Goal: Task Accomplishment & Management: Use online tool/utility

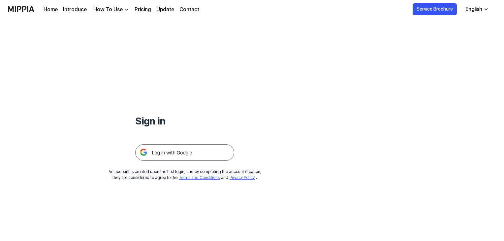
click at [169, 153] on img at bounding box center [184, 152] width 99 height 17
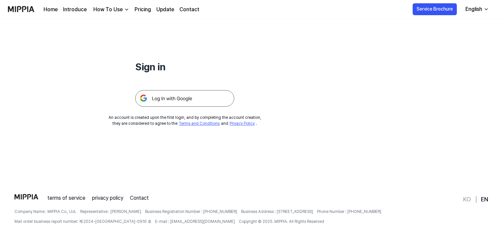
scroll to position [63, 0]
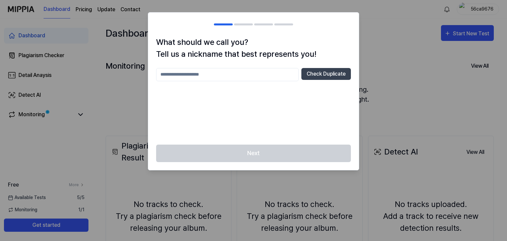
click at [242, 77] on input "text" at bounding box center [227, 74] width 143 height 13
type input "********"
click at [311, 77] on button "Check Duplicate" at bounding box center [326, 74] width 50 height 12
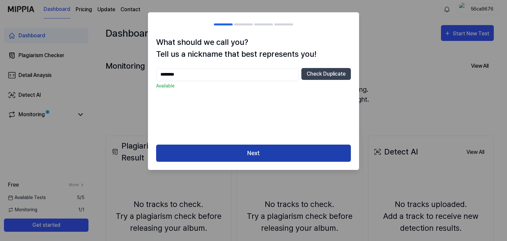
click at [291, 155] on button "Next" at bounding box center [253, 153] width 195 height 17
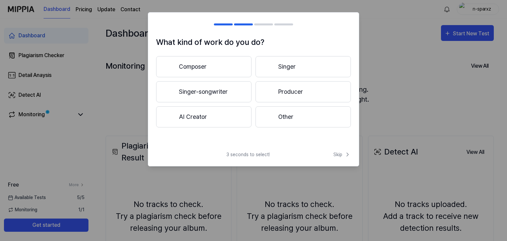
click at [210, 120] on button "AI Creator" at bounding box center [203, 116] width 95 height 21
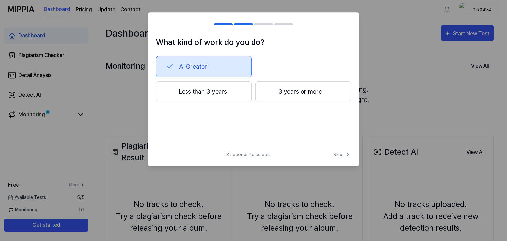
click at [235, 92] on button "Less than 3 years" at bounding box center [203, 91] width 95 height 21
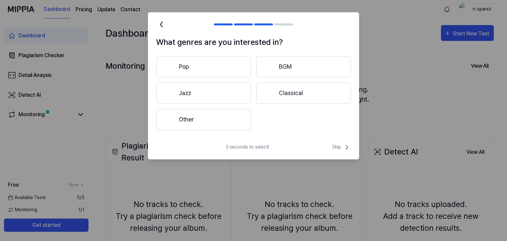
click at [206, 69] on button "Pop" at bounding box center [203, 66] width 95 height 21
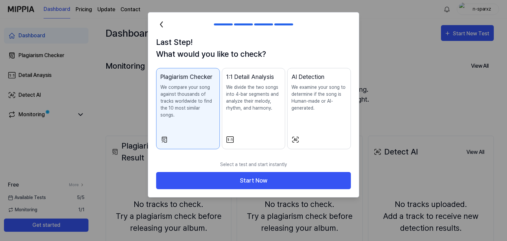
click at [240, 116] on div "1:1 Detail Analysis We divide the two songs into 4-bar segments and analyze the…" at bounding box center [253, 98] width 55 height 52
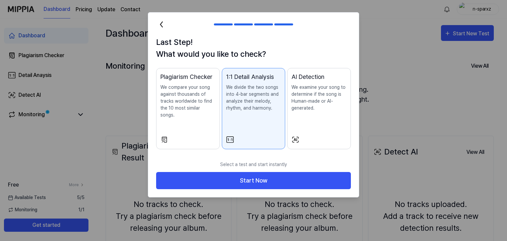
click at [318, 113] on div "AI Detection We examine your song to determine if the song is Human-made or AI-…" at bounding box center [318, 98] width 55 height 52
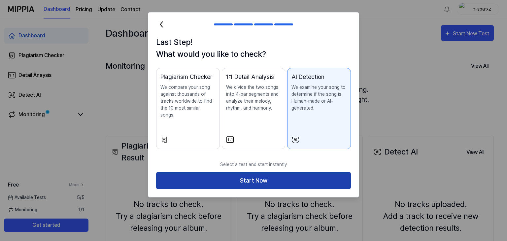
click at [287, 176] on button "Start Now" at bounding box center [253, 180] width 195 height 17
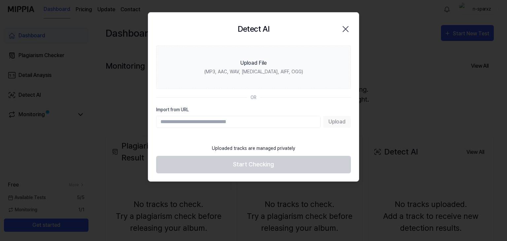
click at [245, 122] on input "Import from URL" at bounding box center [238, 122] width 164 height 12
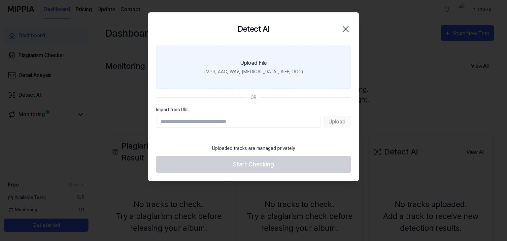
click at [296, 52] on label "Upload File (MP3, AAC, WAV, [MEDICAL_DATA], AIFF, OGG)" at bounding box center [253, 67] width 195 height 43
click at [0, 0] on input "Upload File (MP3, AAC, WAV, [MEDICAL_DATA], AIFF, OGG)" at bounding box center [0, 0] width 0 height 0
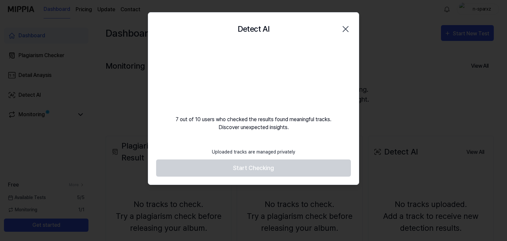
drag, startPoint x: 250, startPoint y: 153, endPoint x: 252, endPoint y: 161, distance: 8.0
click at [250, 156] on div "Uploaded tracks are managed privately" at bounding box center [253, 152] width 91 height 15
click at [257, 167] on footer "Uploaded tracks are managed privately Start Checking" at bounding box center [253, 161] width 195 height 32
click at [254, 149] on div "Uploaded tracks are managed privately" at bounding box center [253, 152] width 91 height 15
click at [255, 120] on div "7 out of 10 users who checked the results found meaningful tracks. Discover une…" at bounding box center [253, 89] width 211 height 86
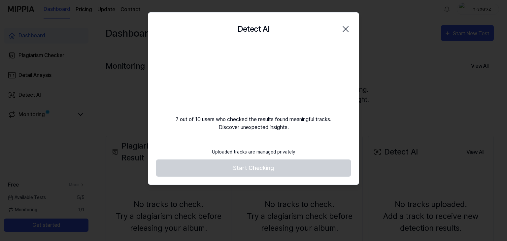
click at [267, 99] on video at bounding box center [253, 77] width 63 height 63
click at [285, 65] on video at bounding box center [253, 77] width 63 height 63
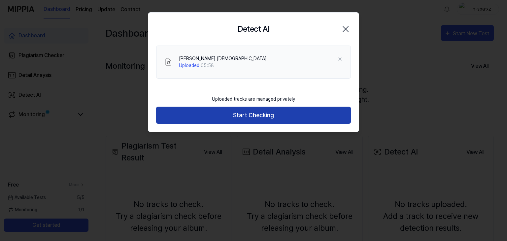
click at [255, 116] on button "Start Checking" at bounding box center [253, 115] width 195 height 17
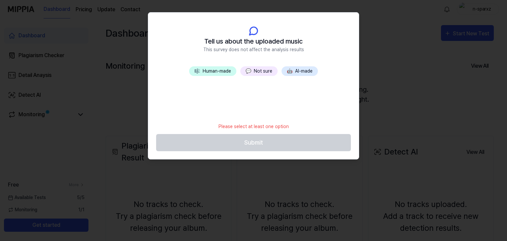
click at [257, 68] on button "💬 Not sure" at bounding box center [258, 71] width 37 height 10
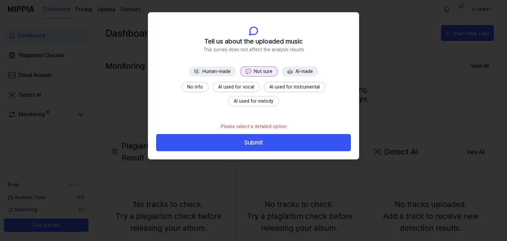
click at [299, 74] on button "🤖 AI-made" at bounding box center [300, 71] width 36 height 10
click at [203, 86] on button "Fully AI-made" at bounding box center [195, 87] width 39 height 10
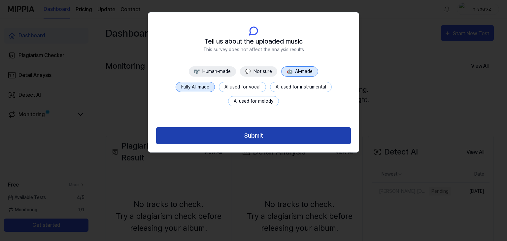
click at [286, 136] on button "Submit" at bounding box center [253, 135] width 195 height 17
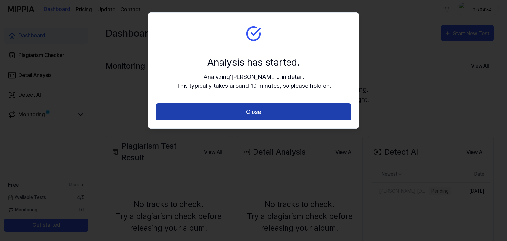
click at [302, 110] on button "Close" at bounding box center [253, 111] width 195 height 17
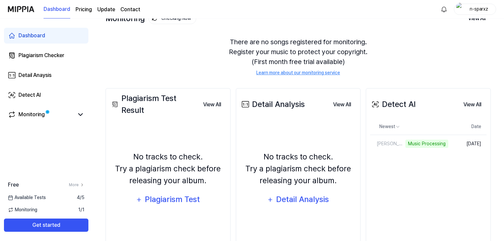
scroll to position [66, 0]
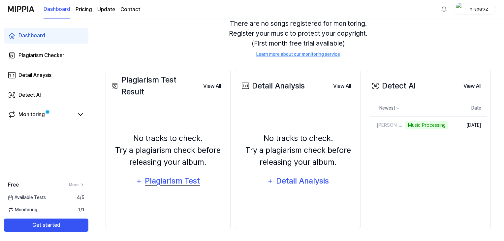
click at [178, 181] on div "Plagiarism Test" at bounding box center [173, 181] width 56 height 13
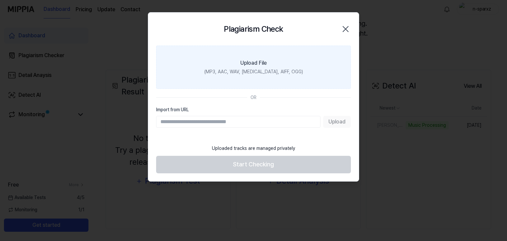
click at [246, 73] on div "(MP3, AAC, WAV, [MEDICAL_DATA], AIFF, OGG)" at bounding box center [253, 71] width 99 height 7
click at [0, 0] on input "Upload File (MP3, AAC, WAV, [MEDICAL_DATA], AIFF, OGG)" at bounding box center [0, 0] width 0 height 0
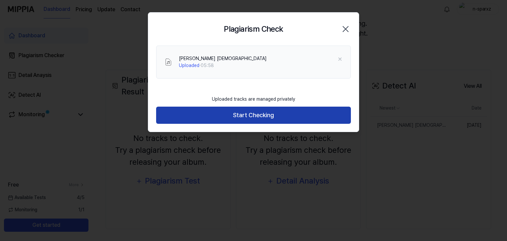
click at [278, 115] on button "Start Checking" at bounding box center [253, 115] width 195 height 17
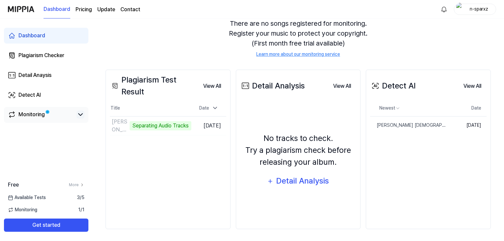
click at [80, 112] on icon at bounding box center [81, 115] width 8 height 8
click at [79, 114] on icon at bounding box center [81, 115] width 8 height 8
click at [467, 87] on button "View All" at bounding box center [472, 86] width 28 height 13
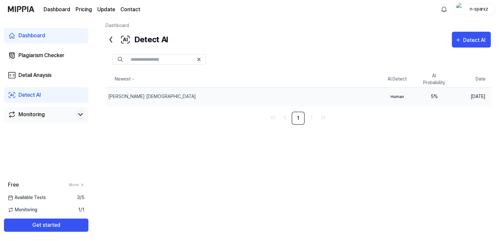
click at [397, 97] on div "Human" at bounding box center [397, 97] width 18 height 8
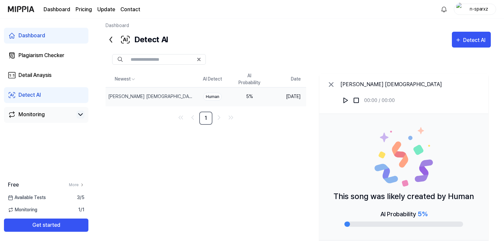
scroll to position [36, 0]
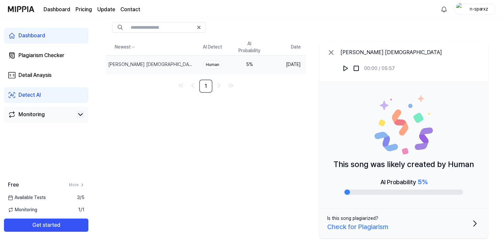
click at [397, 130] on img at bounding box center [403, 124] width 59 height 59
click at [38, 55] on div "Plagiarism Checker" at bounding box center [41, 55] width 46 height 8
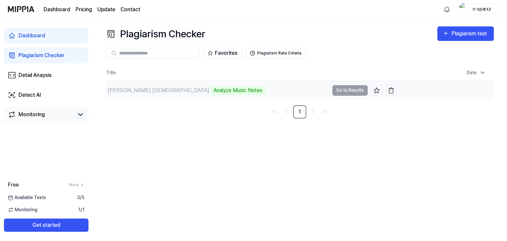
click at [345, 92] on td "[PERSON_NAME] Shreem Mantra Analyze Music Notes Go to Results" at bounding box center [251, 90] width 291 height 18
click at [83, 10] on page\) "Pricing" at bounding box center [84, 10] width 17 height 8
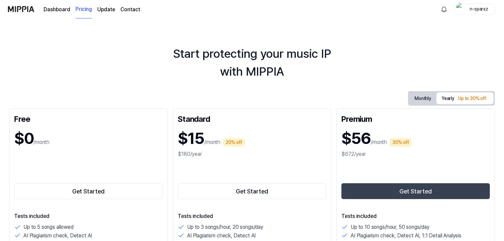
click at [426, 93] on button "Monthly" at bounding box center [423, 98] width 27 height 12
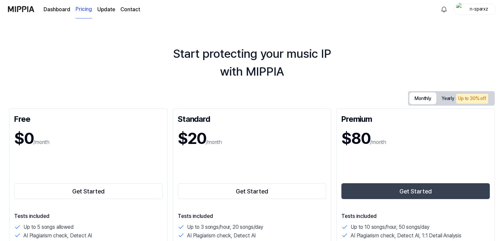
click at [55, 12] on link "Dashboard" at bounding box center [57, 10] width 27 height 8
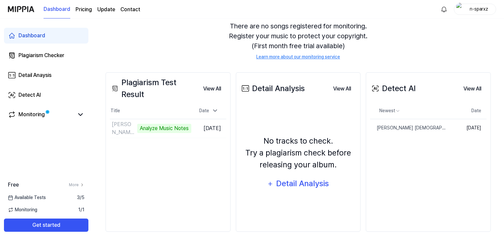
scroll to position [66, 0]
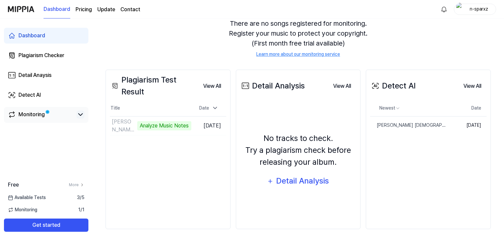
click at [83, 114] on icon at bounding box center [81, 115] width 8 height 8
click at [216, 87] on button "View All" at bounding box center [212, 86] width 28 height 13
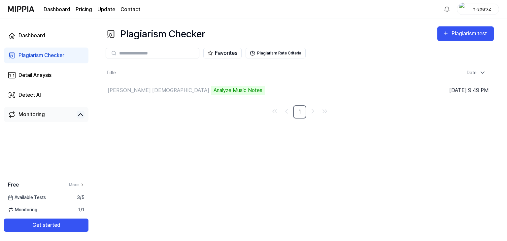
click at [389, 160] on div "Plagiarism Checker Plagiarism test Plagiarism Checker Detail Analysis Detect AI…" at bounding box center [299, 129] width 415 height 222
click at [383, 165] on div "Plagiarism Checker Plagiarism test Plagiarism Checker Detail Analysis Detect AI…" at bounding box center [299, 129] width 415 height 222
drag, startPoint x: 349, startPoint y: 94, endPoint x: 348, endPoint y: 98, distance: 4.2
click at [349, 98] on td "[PERSON_NAME] Shreem Mantra Analyze Music Notes Go to Results" at bounding box center [251, 90] width 291 height 18
click at [347, 94] on td "[PERSON_NAME] Shreem Mantra Analyze Music Notes Go to Results" at bounding box center [251, 90] width 291 height 18
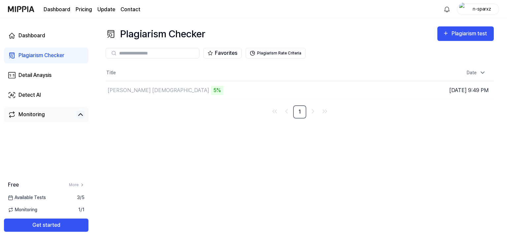
click at [25, 209] on span "Monitoring" at bounding box center [22, 209] width 29 height 7
click at [72, 185] on link "More" at bounding box center [77, 185] width 16 height 6
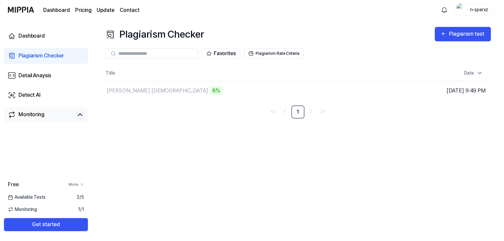
scroll to position [32, 0]
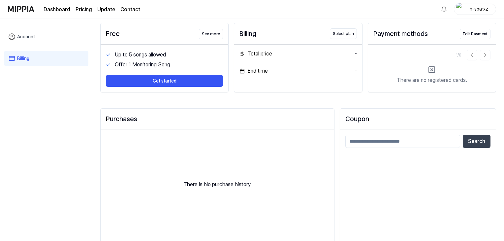
click at [39, 37] on link "Account" at bounding box center [46, 36] width 85 height 15
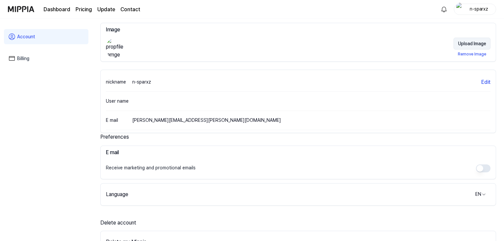
click at [485, 46] on button "Upload Image" at bounding box center [472, 44] width 37 height 12
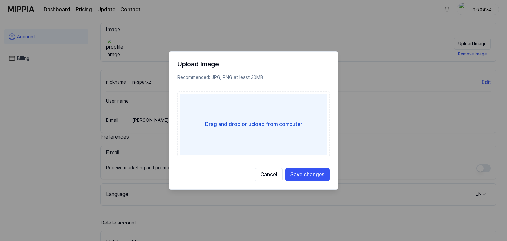
click at [243, 130] on div "Drag and drop or upload from computer" at bounding box center [253, 124] width 147 height 60
click at [0, 0] on input "Drag and drop or upload from computer" at bounding box center [0, 0] width 0 height 0
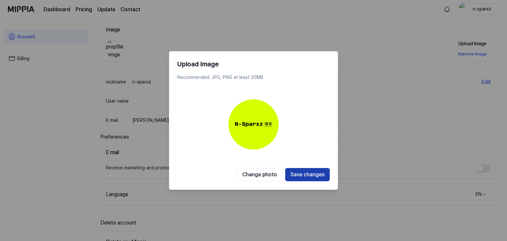
click at [309, 176] on button "Save changes" at bounding box center [307, 174] width 45 height 13
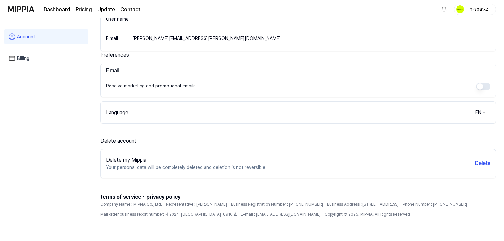
scroll to position [121, 0]
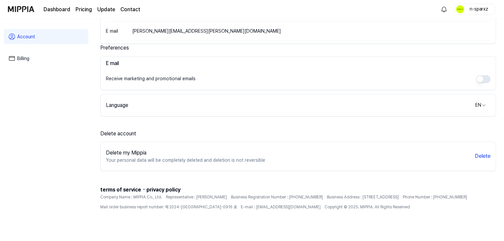
click at [52, 10] on link "Dashboard" at bounding box center [57, 10] width 27 height 8
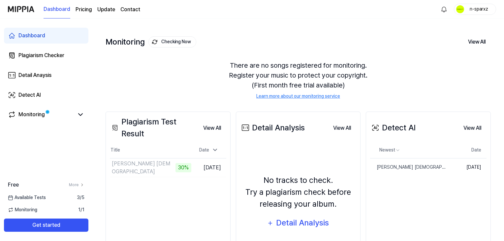
scroll to position [66, 0]
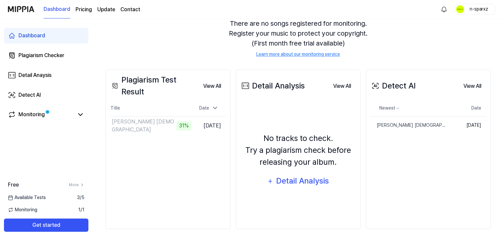
click at [403, 149] on div "Detect AI View All Detect AI Newest Date श्री सूक्तम Shreem Mantra Delete [DATE…" at bounding box center [428, 149] width 125 height 159
click at [465, 84] on button "View All" at bounding box center [472, 86] width 28 height 13
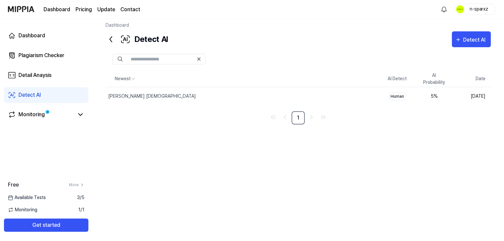
scroll to position [4, 0]
click at [481, 43] on div "Detect AI" at bounding box center [475, 40] width 24 height 9
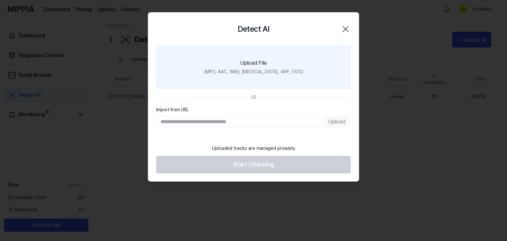
click at [250, 72] on div "(MP3, AAC, WAV, [MEDICAL_DATA], AIFF, OGG)" at bounding box center [253, 71] width 99 height 7
click at [0, 0] on input "Upload File (MP3, AAC, WAV, [MEDICAL_DATA], AIFF, OGG)" at bounding box center [0, 0] width 0 height 0
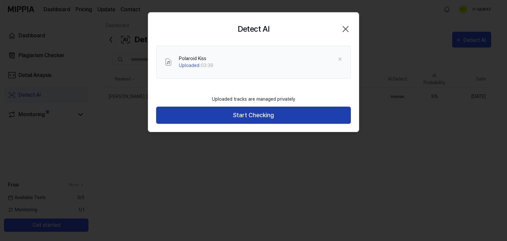
click at [197, 115] on button "Start Checking" at bounding box center [253, 115] width 195 height 17
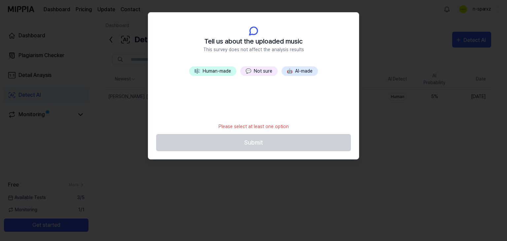
click at [291, 73] on span "🤖" at bounding box center [290, 70] width 6 height 5
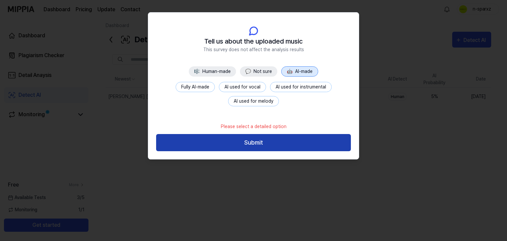
click at [269, 146] on button "Submit" at bounding box center [253, 142] width 195 height 17
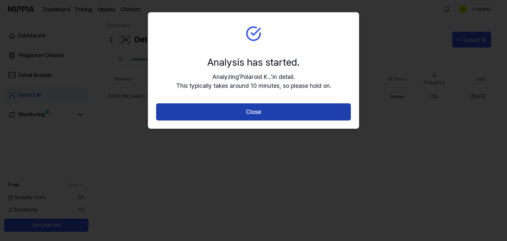
click at [263, 108] on button "Close" at bounding box center [253, 111] width 195 height 17
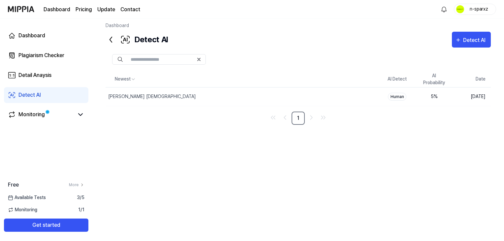
click at [113, 37] on icon at bounding box center [111, 39] width 11 height 11
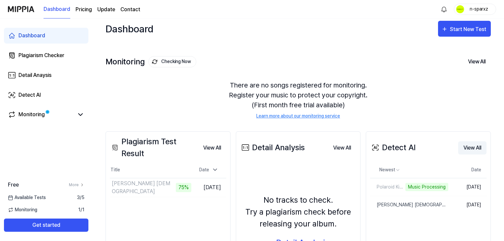
click at [471, 151] on button "View All" at bounding box center [472, 147] width 28 height 13
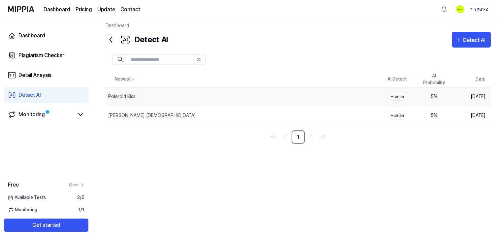
click at [397, 93] on div "Human" at bounding box center [397, 97] width 18 height 8
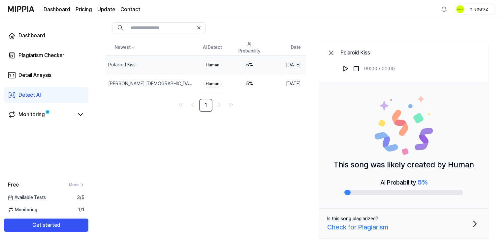
scroll to position [36, 0]
click at [48, 116] on link "Monitoring" at bounding box center [41, 115] width 66 height 8
click at [61, 36] on link "Dashboard" at bounding box center [46, 36] width 85 height 16
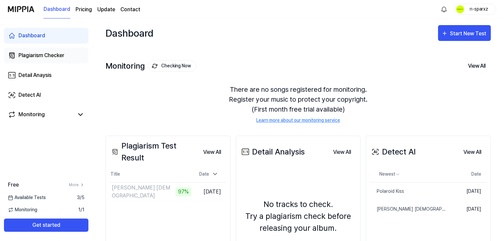
click at [57, 57] on div "Plagiarism Checker" at bounding box center [41, 55] width 46 height 8
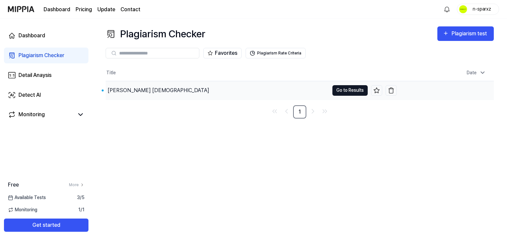
click at [351, 93] on button "Go to Results" at bounding box center [349, 90] width 35 height 11
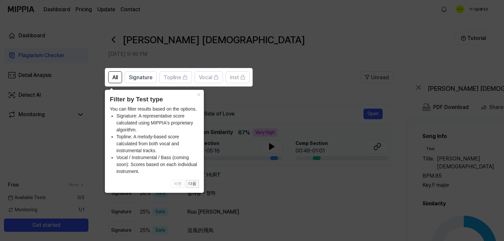
click at [194, 186] on button "다음" at bounding box center [192, 184] width 13 height 8
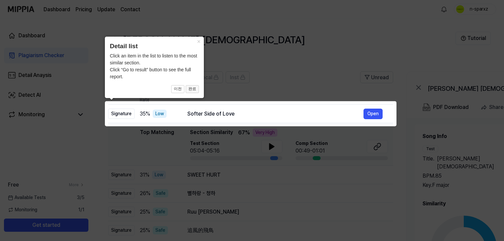
click at [197, 87] on button "완료" at bounding box center [192, 89] width 13 height 8
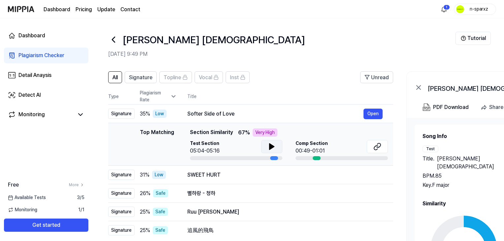
click at [271, 145] on icon at bounding box center [272, 147] width 5 height 6
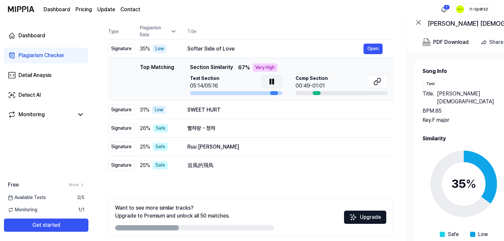
scroll to position [66, 0]
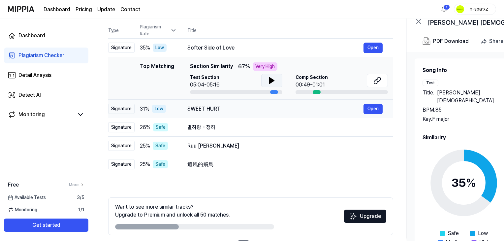
click at [260, 108] on div "SWEET HURT" at bounding box center [275, 109] width 176 height 8
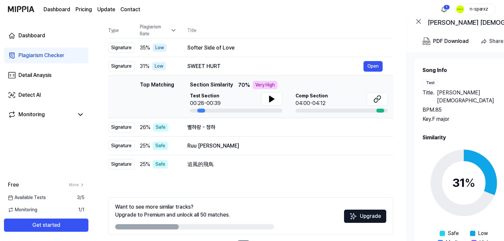
click at [380, 111] on div at bounding box center [381, 111] width 8 height 4
click at [380, 102] on icon at bounding box center [378, 99] width 8 height 8
click at [264, 98] on button at bounding box center [271, 98] width 21 height 13
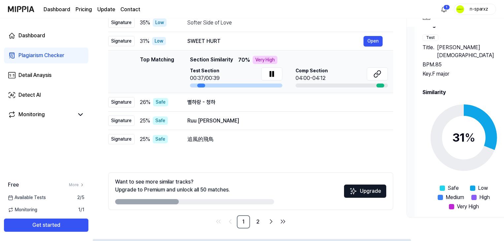
scroll to position [92, 0]
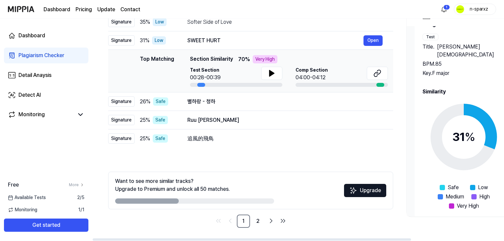
click at [473, 185] on span at bounding box center [472, 187] width 5 height 5
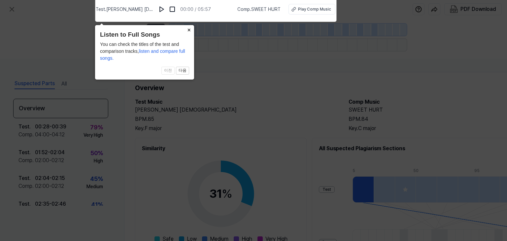
click at [189, 28] on button "×" at bounding box center [189, 29] width 11 height 9
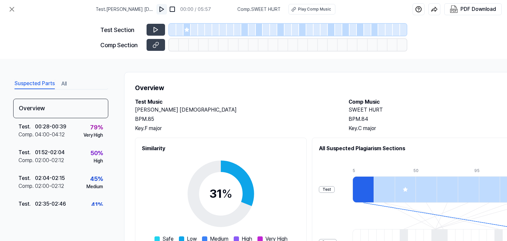
click at [167, 9] on button at bounding box center [161, 9] width 11 height 11
click at [164, 11] on img at bounding box center [161, 9] width 7 height 7
click at [161, 27] on button at bounding box center [156, 30] width 18 height 12
click at [156, 31] on icon at bounding box center [155, 29] width 7 height 7
click at [163, 11] on img at bounding box center [161, 9] width 7 height 7
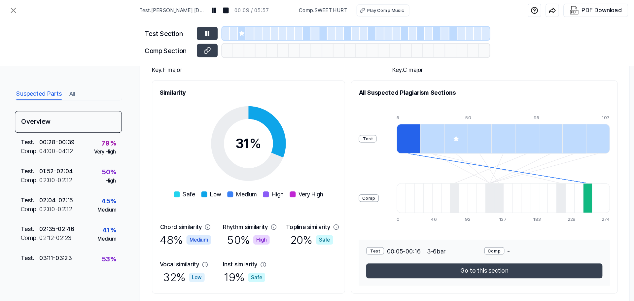
scroll to position [50, 0]
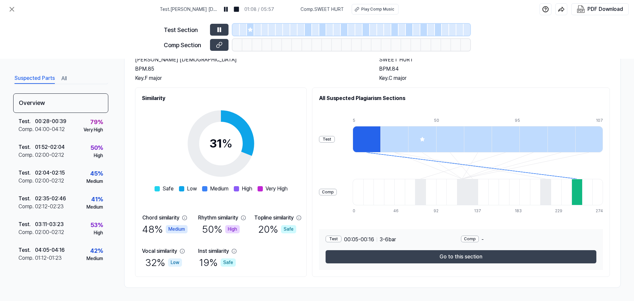
click at [408, 142] on div at bounding box center [394, 139] width 28 height 26
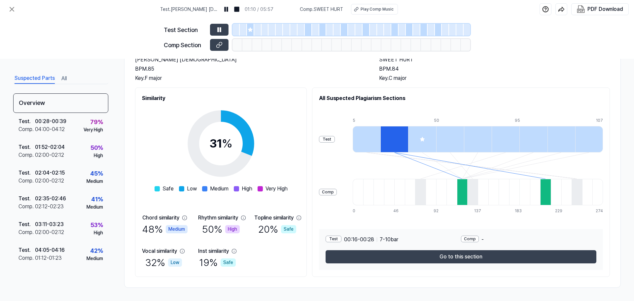
click at [436, 141] on div at bounding box center [422, 139] width 28 height 26
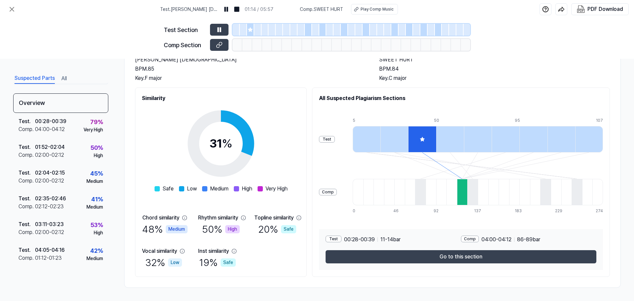
click at [453, 141] on div at bounding box center [450, 139] width 28 height 26
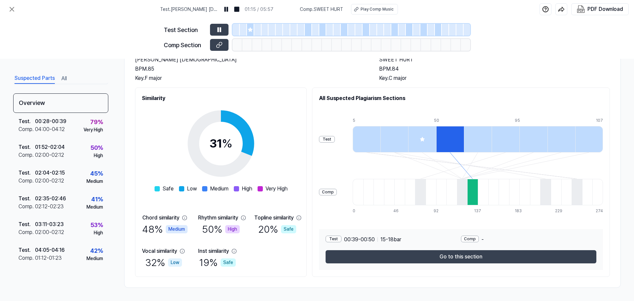
click at [470, 140] on div at bounding box center [478, 139] width 28 height 26
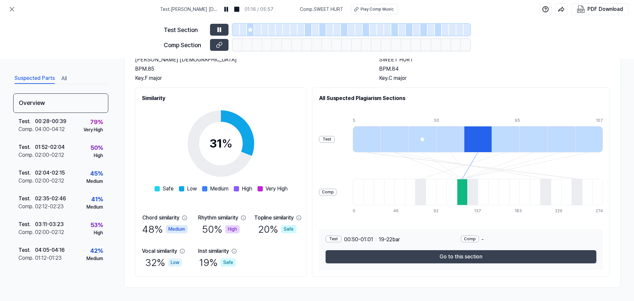
click at [499, 139] on div at bounding box center [505, 139] width 28 height 26
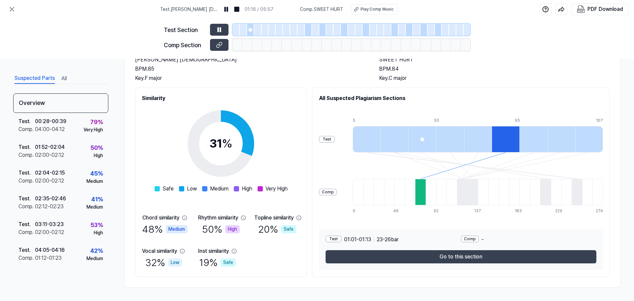
click at [504, 137] on div at bounding box center [533, 139] width 28 height 26
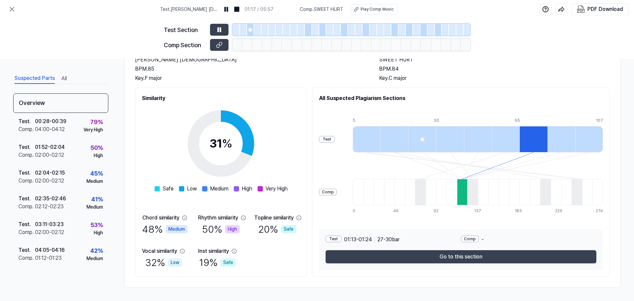
click at [504, 137] on div at bounding box center [561, 139] width 28 height 26
click at [504, 131] on div at bounding box center [589, 139] width 28 height 26
click at [457, 193] on div at bounding box center [451, 192] width 11 height 26
click at [337, 191] on div "Comp" at bounding box center [328, 192] width 18 height 7
click at [173, 45] on div "Comp Section" at bounding box center [185, 45] width 42 height 9
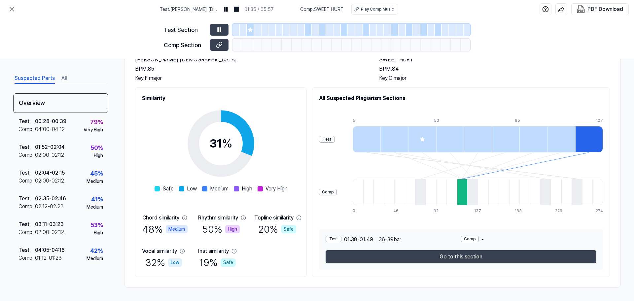
click at [471, 158] on icon at bounding box center [478, 165] width 250 height 26
click at [436, 151] on div at bounding box center [422, 139] width 28 height 26
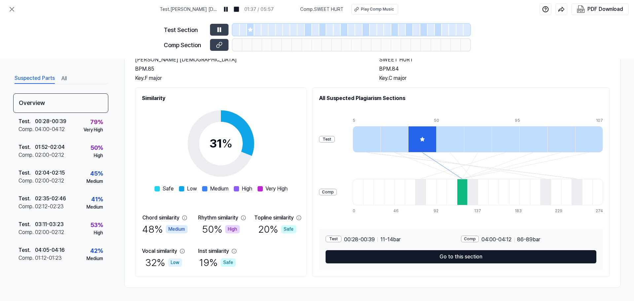
click at [453, 241] on button "Go to this section" at bounding box center [460, 256] width 271 height 13
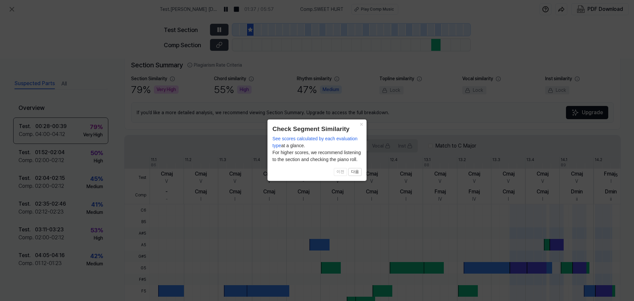
scroll to position [152, 0]
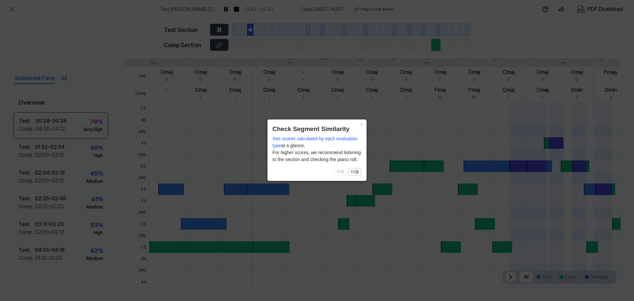
click at [356, 172] on button "다음" at bounding box center [354, 172] width 13 height 8
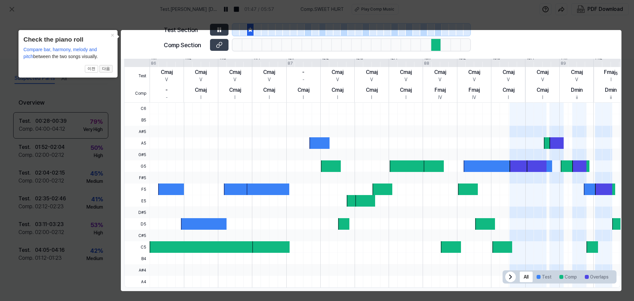
click at [106, 69] on button "다음" at bounding box center [105, 69] width 13 height 8
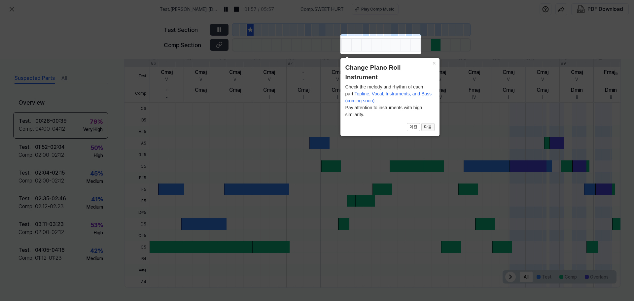
click at [431, 130] on button "다음" at bounding box center [427, 127] width 13 height 8
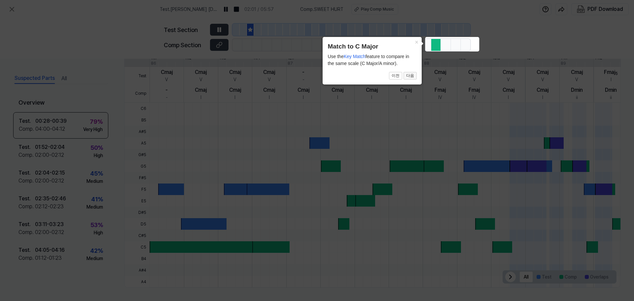
click at [414, 77] on button "다음" at bounding box center [409, 76] width 13 height 8
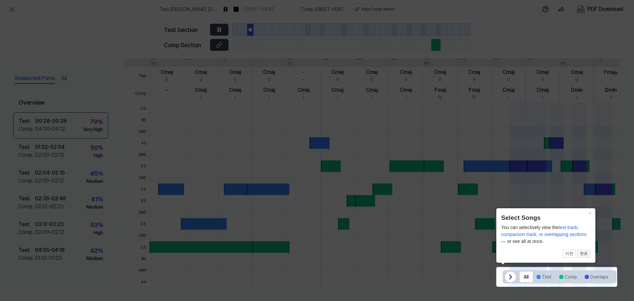
click at [504, 241] on button "완료" at bounding box center [583, 254] width 13 height 8
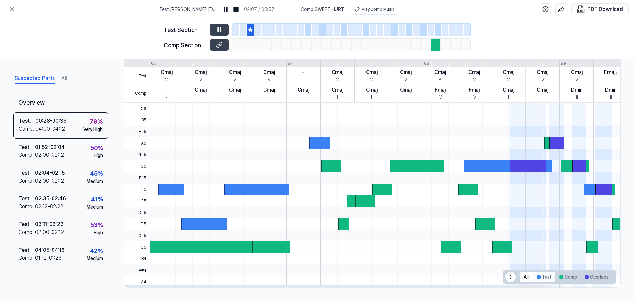
click at [504, 241] on button "Test" at bounding box center [543, 277] width 23 height 11
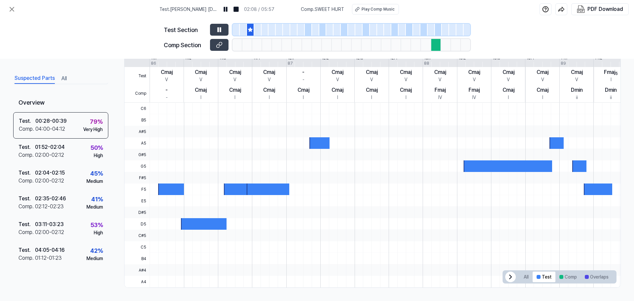
click at [317, 47] on div at bounding box center [317, 45] width 10 height 12
click at [395, 44] on div at bounding box center [396, 45] width 10 height 12
click at [421, 47] on div at bounding box center [426, 45] width 10 height 12
click at [436, 48] on div at bounding box center [436, 45] width 10 height 12
click at [441, 47] on div at bounding box center [446, 45] width 10 height 12
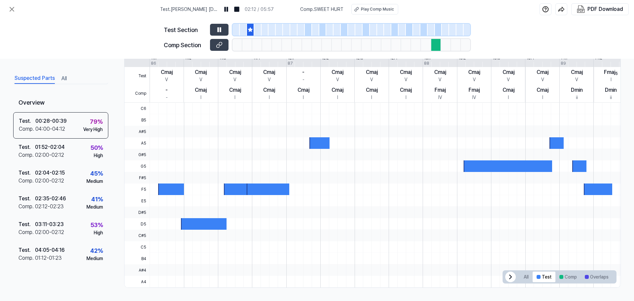
drag, startPoint x: 434, startPoint y: 50, endPoint x: 438, endPoint y: 51, distance: 4.7
click at [438, 51] on div at bounding box center [436, 45] width 10 height 12
drag, startPoint x: 388, startPoint y: 163, endPoint x: 409, endPoint y: 170, distance: 22.3
click at [409, 170] on div at bounding box center [422, 166] width 545 height 12
click at [504, 241] on button "Comp" at bounding box center [567, 277] width 25 height 11
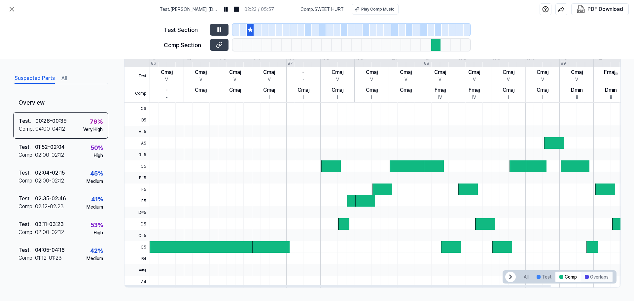
click at [504, 241] on button "Overlaps" at bounding box center [597, 277] width 32 height 11
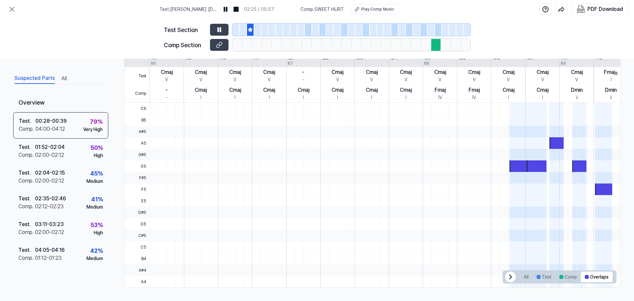
click at [266, 33] on div at bounding box center [264, 30] width 7 height 12
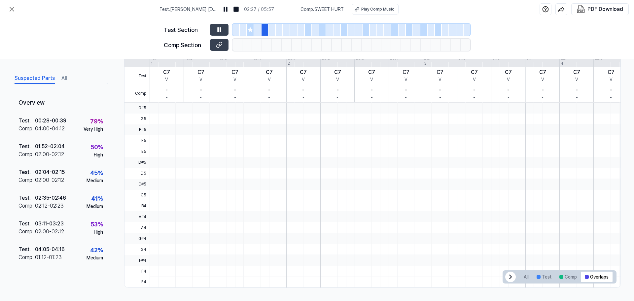
click at [280, 30] on div at bounding box center [279, 30] width 7 height 12
click at [303, 31] on div at bounding box center [300, 30] width 7 height 12
click at [309, 30] on div at bounding box center [308, 30] width 7 height 12
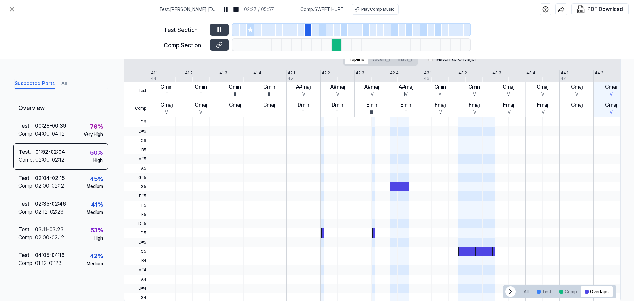
scroll to position [152, 0]
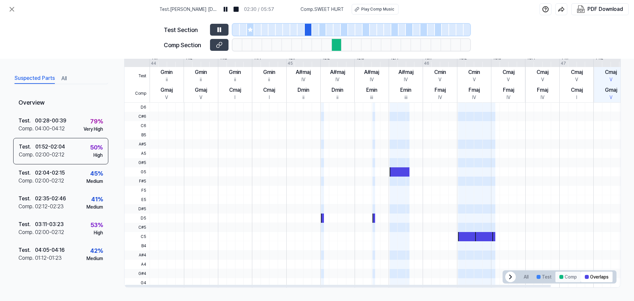
click at [504, 241] on div at bounding box center [561, 277] width 4 height 4
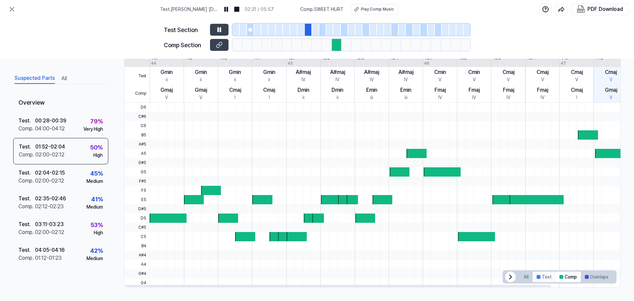
click at [504, 241] on button "Test" at bounding box center [543, 277] width 23 height 11
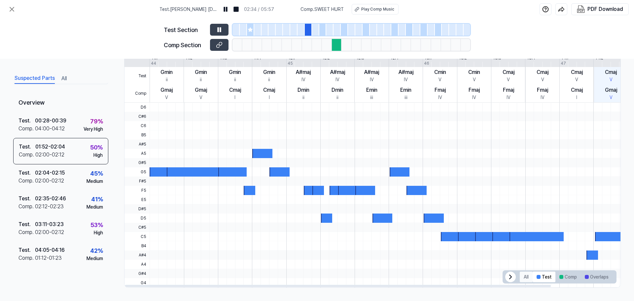
click at [504, 241] on button "All" at bounding box center [526, 277] width 13 height 11
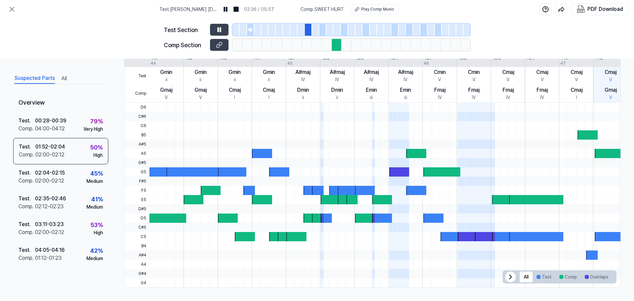
click at [317, 33] on div at bounding box center [315, 30] width 7 height 12
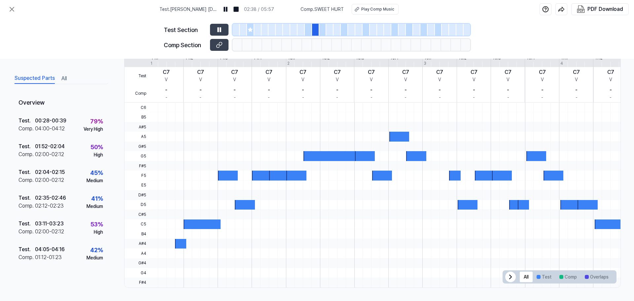
click at [324, 32] on div at bounding box center [322, 30] width 7 height 12
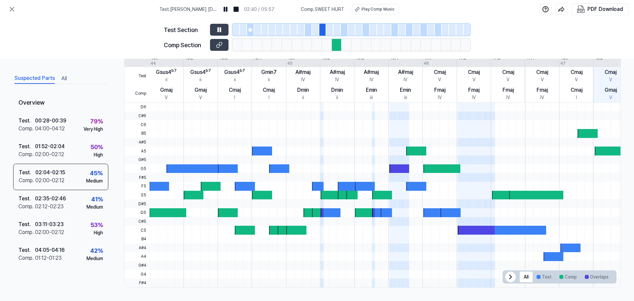
click at [308, 31] on div at bounding box center [308, 30] width 7 height 12
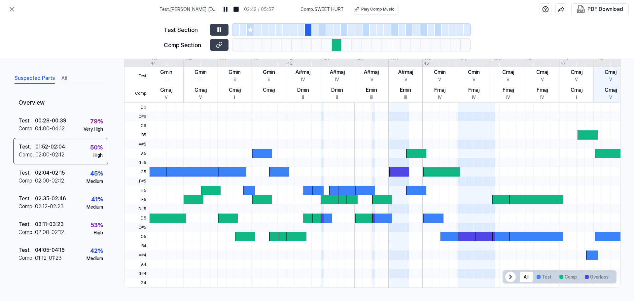
click at [322, 29] on div at bounding box center [322, 30] width 7 height 12
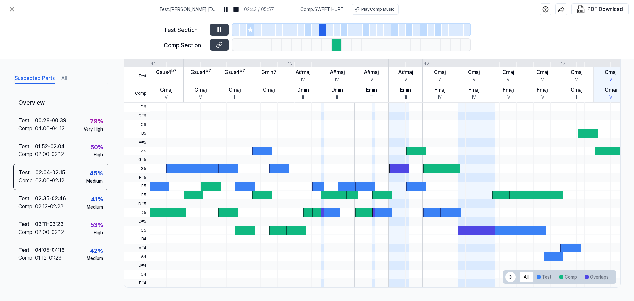
click at [345, 27] on div at bounding box center [344, 30] width 7 height 12
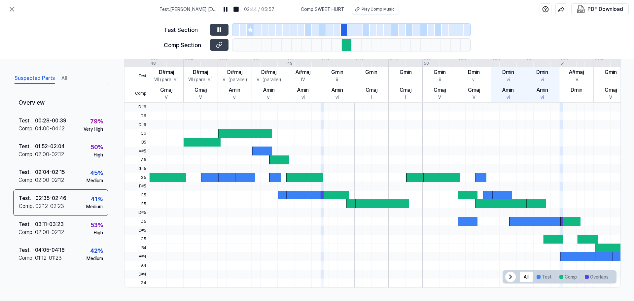
click at [368, 29] on div at bounding box center [365, 30] width 7 height 12
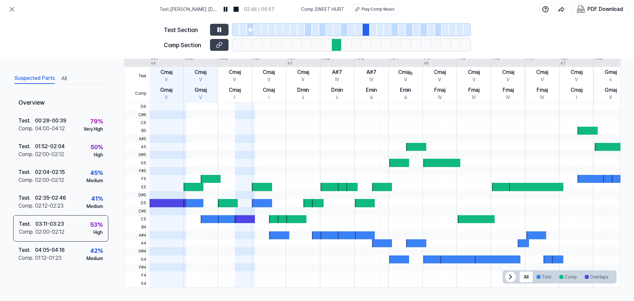
click at [396, 33] on div at bounding box center [394, 30] width 7 height 12
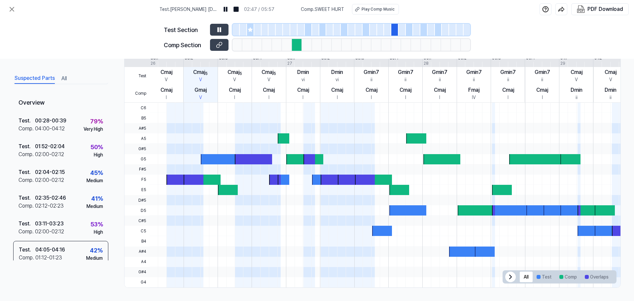
click at [408, 30] on div at bounding box center [409, 30] width 7 height 12
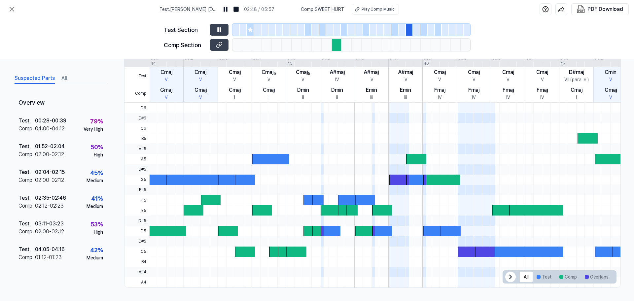
click at [251, 33] on div at bounding box center [250, 30] width 7 height 12
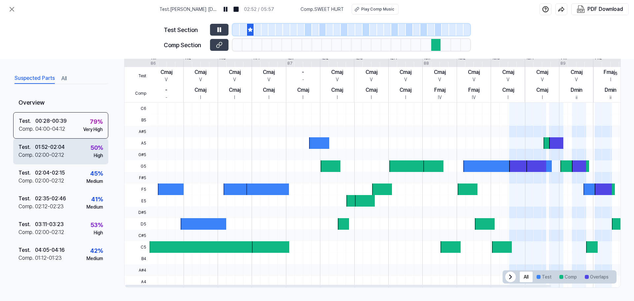
click at [76, 152] on div "Test . 01:52 - 02:04 Comp . 02:00 - 02:12 50 % High" at bounding box center [60, 152] width 95 height 26
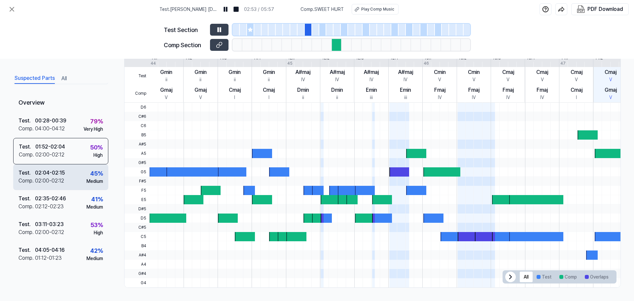
click at [79, 181] on div "Test . 02:04 - 02:15 Comp . 02:00 - 02:12 45 % Medium" at bounding box center [60, 177] width 95 height 26
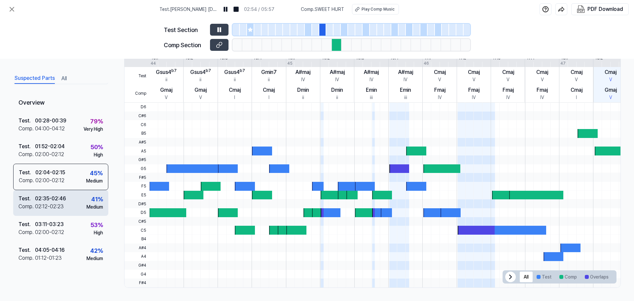
click at [78, 206] on div "Test . 02:35 - 02:46 Comp . 02:12 - 02:23 41 % Medium" at bounding box center [60, 203] width 95 height 26
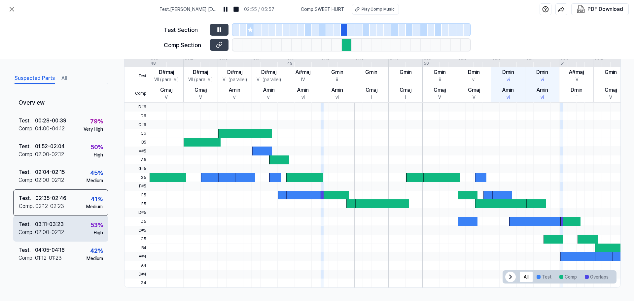
drag, startPoint x: 79, startPoint y: 236, endPoint x: 73, endPoint y: 237, distance: 5.7
click at [76, 237] on div "Test . 03:11 - 03:23 Comp . 02:00 - 02:12 53 % High" at bounding box center [60, 229] width 95 height 26
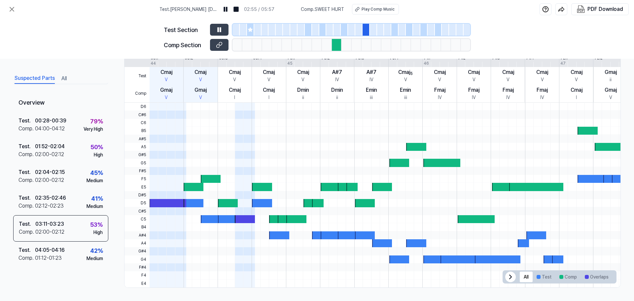
click at [77, 241] on div "Suspected Parts All Overview Test . 00:28 - 00:39 Comp . 04:00 - 04:12 79 % Ver…" at bounding box center [60, 180] width 95 height 216
click at [76, 241] on div "Test . 04:05 - 04:16 Comp . 01:12 - 01:23 42 % Medium" at bounding box center [60, 255] width 95 height 26
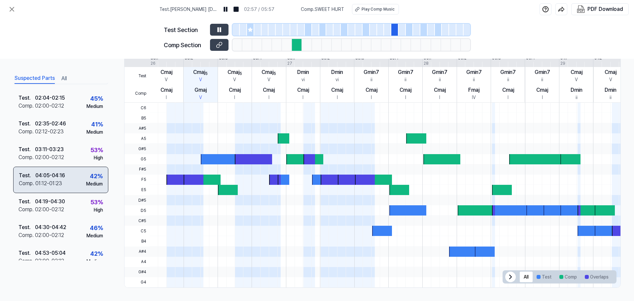
scroll to position [84, 0]
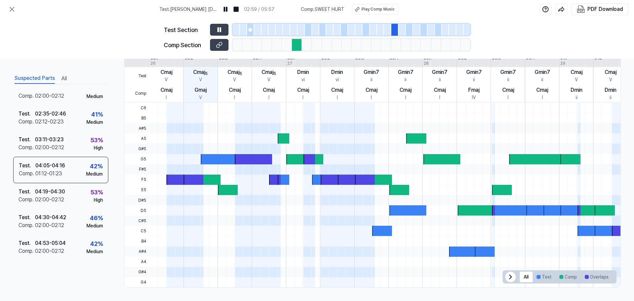
click at [68, 79] on div "Suspected Parts All" at bounding box center [60, 78] width 95 height 12
click at [64, 79] on button "All" at bounding box center [63, 78] width 5 height 11
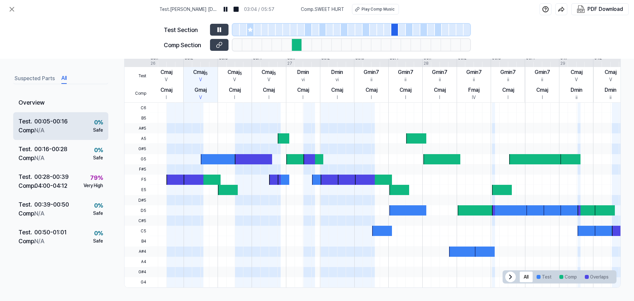
click at [85, 136] on div "Test . 00:05 - 00:16 Comp . N/A 0 % Safe" at bounding box center [60, 126] width 95 height 28
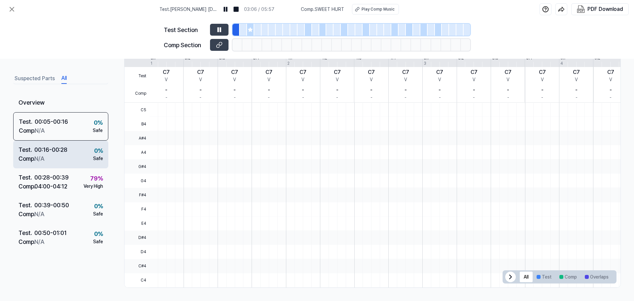
click at [85, 152] on div "Test . 00:16 - 00:28 Comp . N/A 0 % Safe" at bounding box center [60, 155] width 95 height 28
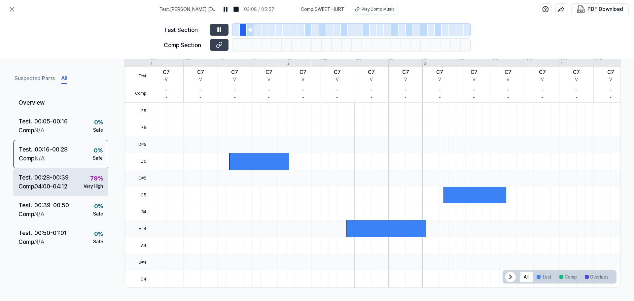
click at [78, 189] on div "Test . 00:28 - 00:39 Comp . 04:00 - 04:12 79 % Very High" at bounding box center [60, 182] width 95 height 28
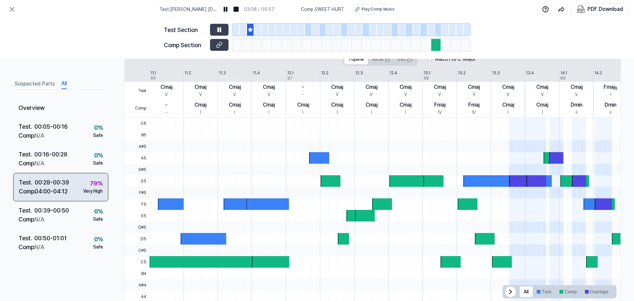
scroll to position [152, 0]
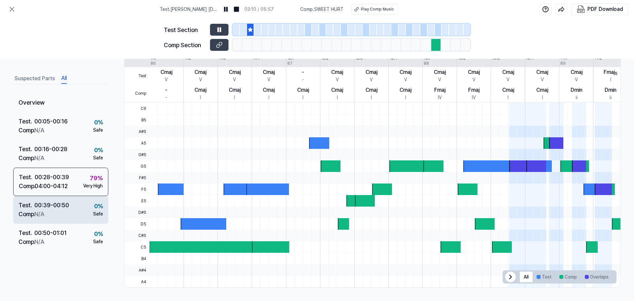
click at [75, 210] on div "Test . 00:39 - 00:50 Comp . N/A 0 % Safe" at bounding box center [60, 210] width 95 height 28
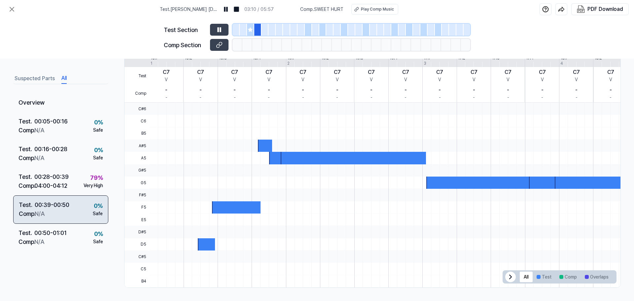
scroll to position [137, 0]
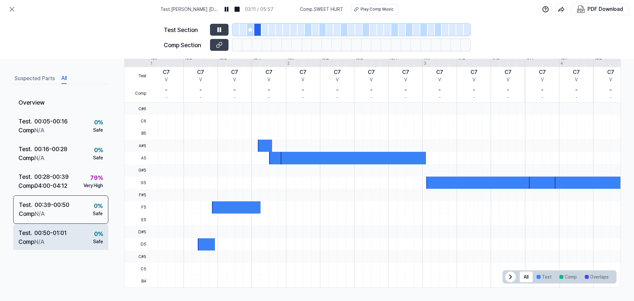
click at [74, 235] on div "Test . 00:50 - 01:01 Comp . N/A 0 % Safe" at bounding box center [60, 238] width 95 height 28
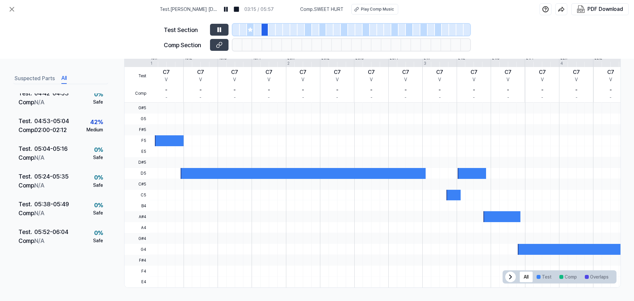
scroll to position [778, 0]
click at [504, 7] on div "PDF Download" at bounding box center [605, 9] width 36 height 9
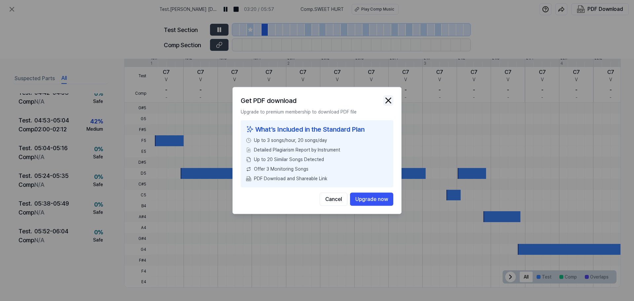
click at [388, 96] on img "button" at bounding box center [388, 101] width 10 height 10
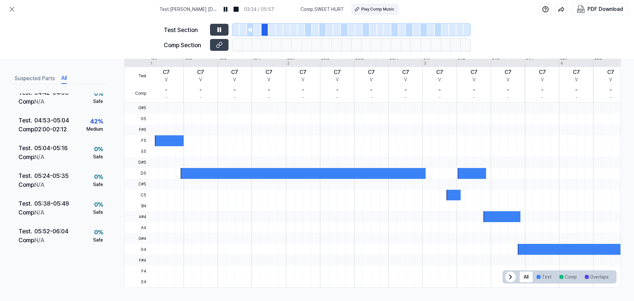
click at [365, 13] on button "Play Comp Music" at bounding box center [375, 9] width 47 height 11
